Goal: Task Accomplishment & Management: Use online tool/utility

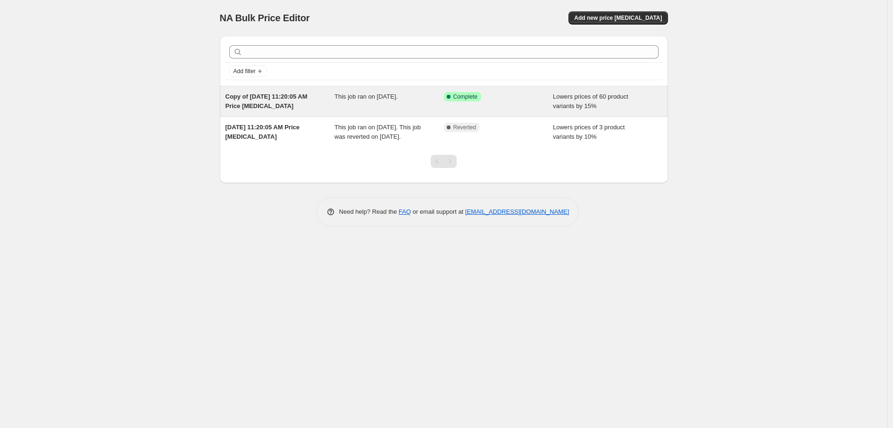
click at [362, 100] on span "This job ran on April 19, 2023." at bounding box center [365, 96] width 63 height 7
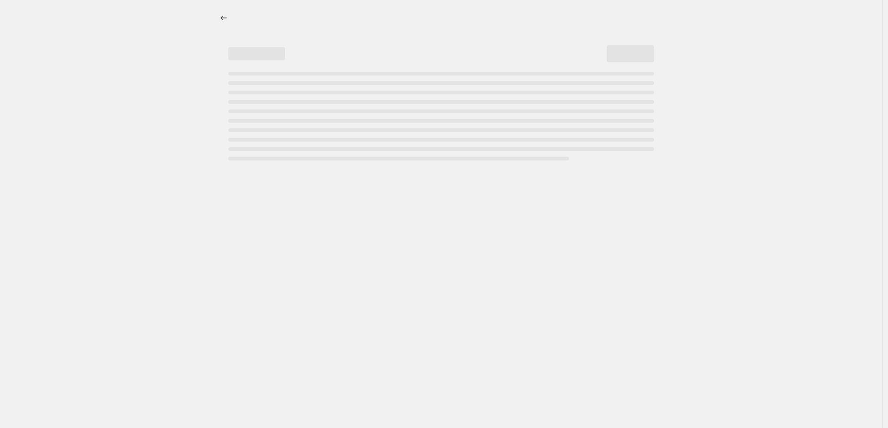
select select "percentage"
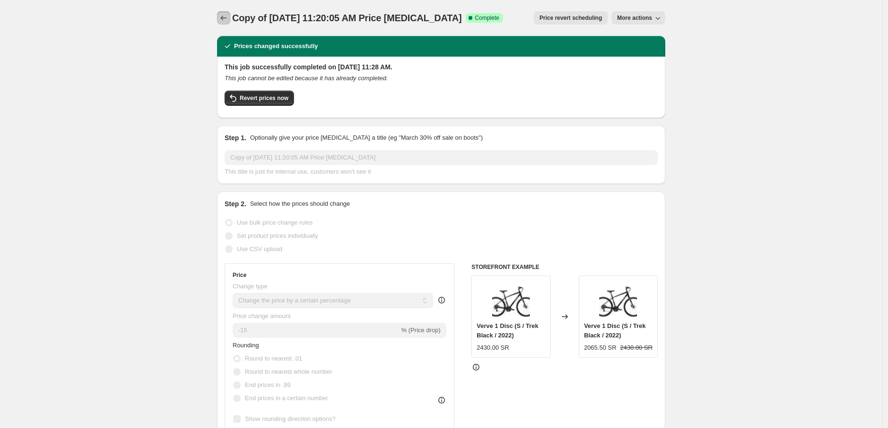
click at [230, 23] on button "Price change jobs" at bounding box center [223, 17] width 13 height 13
